Goal: Information Seeking & Learning: Learn about a topic

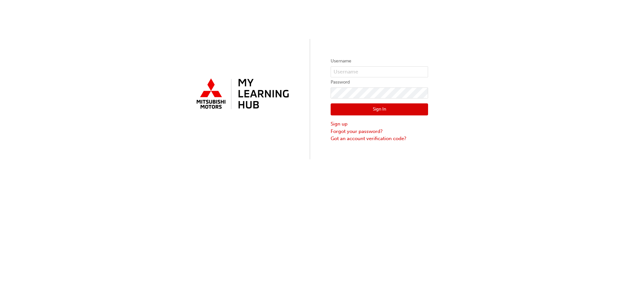
drag, startPoint x: 509, startPoint y: 54, endPoint x: 512, endPoint y: 52, distance: 3.9
click at [509, 54] on div "Username Password Sign In Sign up Forgot your password? Got an account verifica…" at bounding box center [310, 79] width 621 height 159
click at [370, 72] on input "text" at bounding box center [379, 71] width 97 height 11
click at [358, 69] on input "text" at bounding box center [379, 71] width 97 height 11
click at [376, 69] on input "822060" at bounding box center [379, 71] width 97 height 11
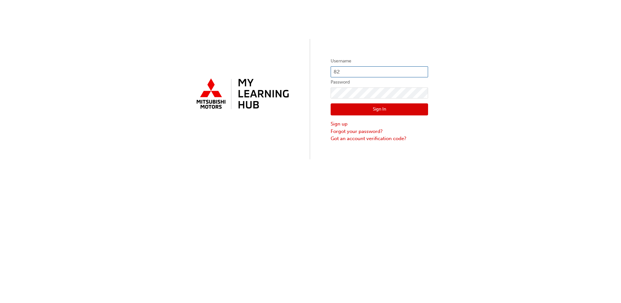
type input "8"
type input "aganesram"
click at [379, 110] on button "Sign In" at bounding box center [379, 109] width 97 height 12
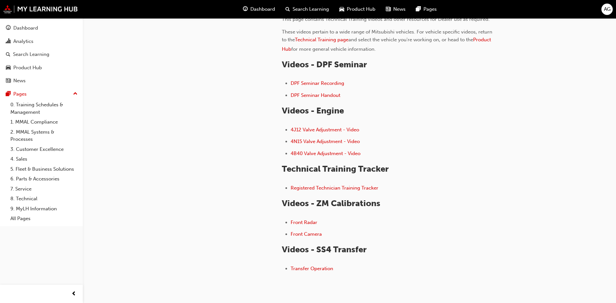
scroll to position [65, 0]
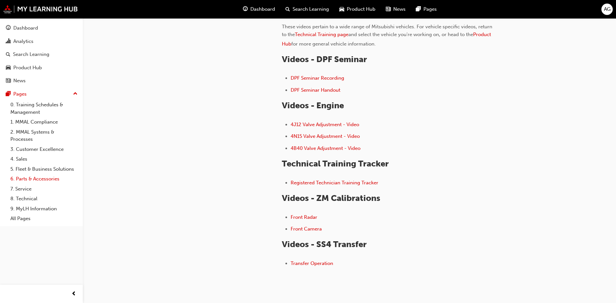
click at [43, 178] on link "6. Parts & Accessories" at bounding box center [44, 179] width 72 height 10
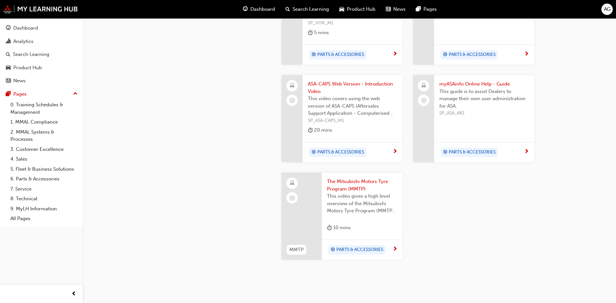
scroll to position [606, 0]
click at [326, 80] on span "ASA-CAPS Web Version - Introduction Video" at bounding box center [353, 87] width 90 height 15
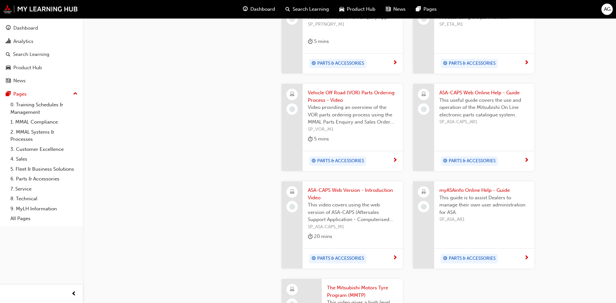
scroll to position [498, 0]
click at [467, 90] on span "ASA-CAPS Web Online Help - Guide" at bounding box center [484, 93] width 90 height 7
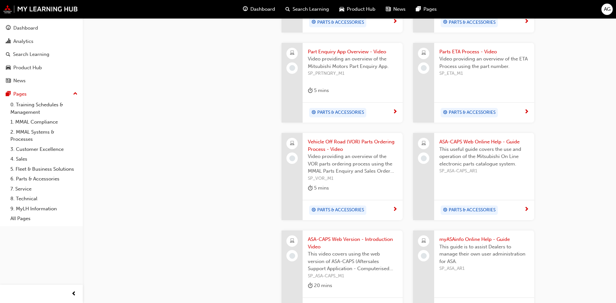
scroll to position [515, 0]
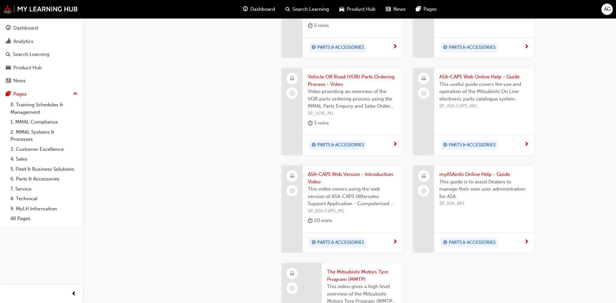
click at [350, 239] on span "PARTS & ACCESSORIES" at bounding box center [340, 242] width 47 height 7
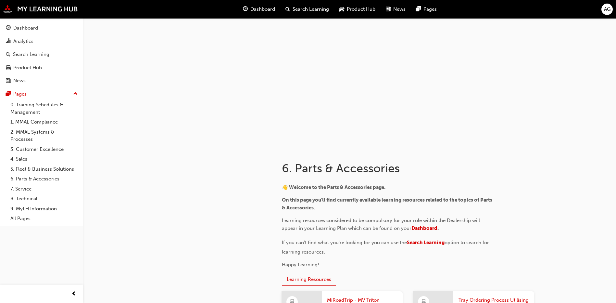
scroll to position [515, 0]
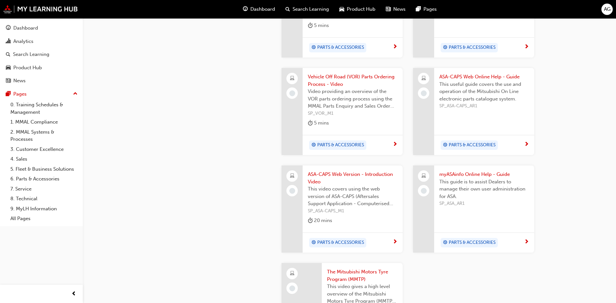
click at [335, 170] on span "ASA-CAPS Web Version - Introduction Video" at bounding box center [353, 177] width 90 height 15
